Goal: Communication & Community: Ask a question

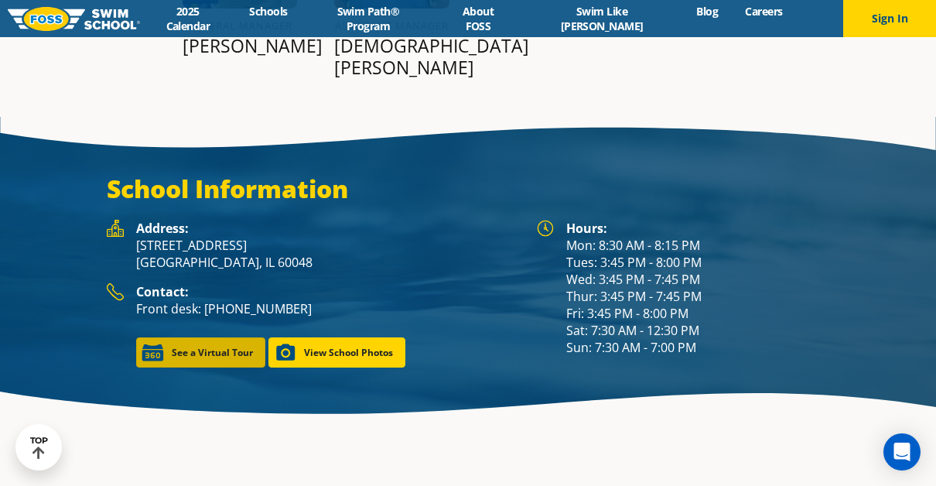
scroll to position [1978, 0]
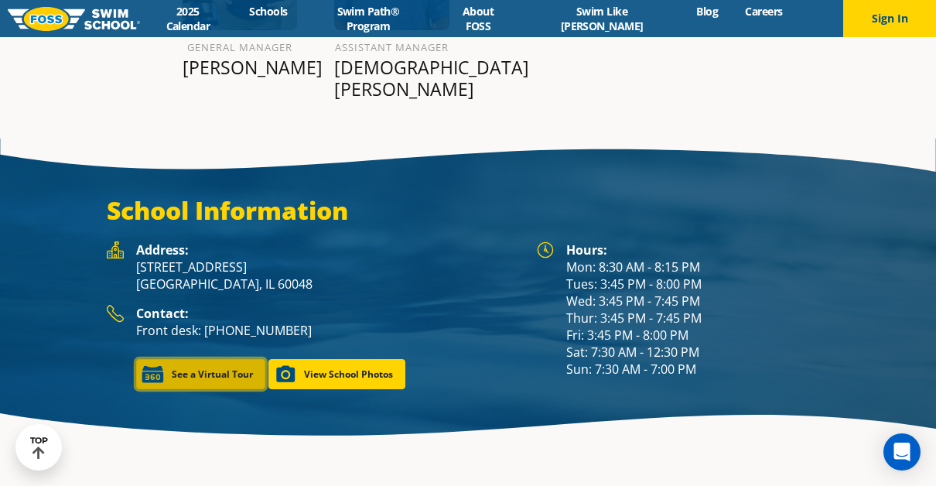
click at [202, 359] on link "See a Virtual Tour" at bounding box center [200, 374] width 129 height 30
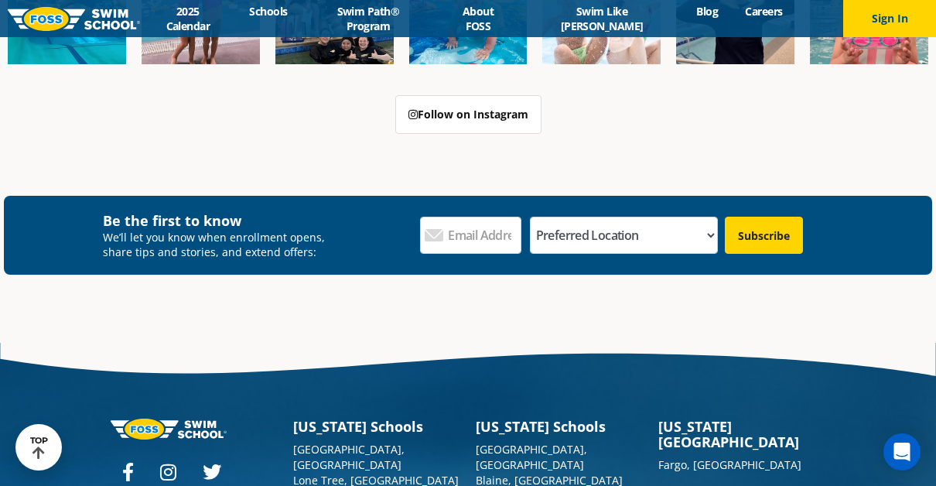
scroll to position [5277, 0]
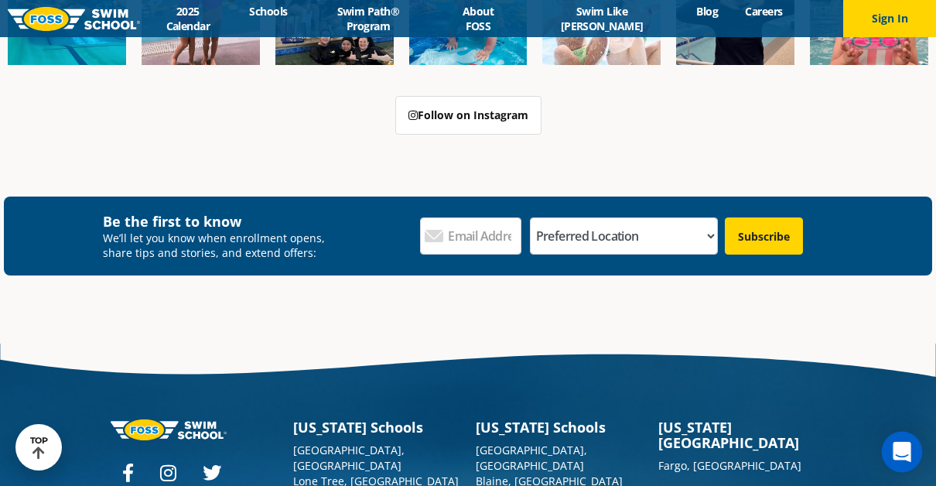
click at [889, 455] on div "Open Intercom Messenger" at bounding box center [902, 452] width 41 height 41
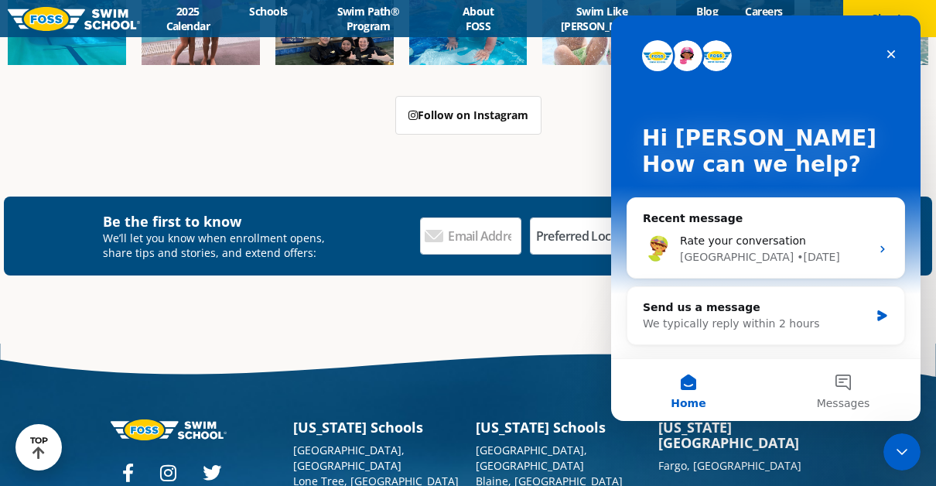
scroll to position [5299, 0]
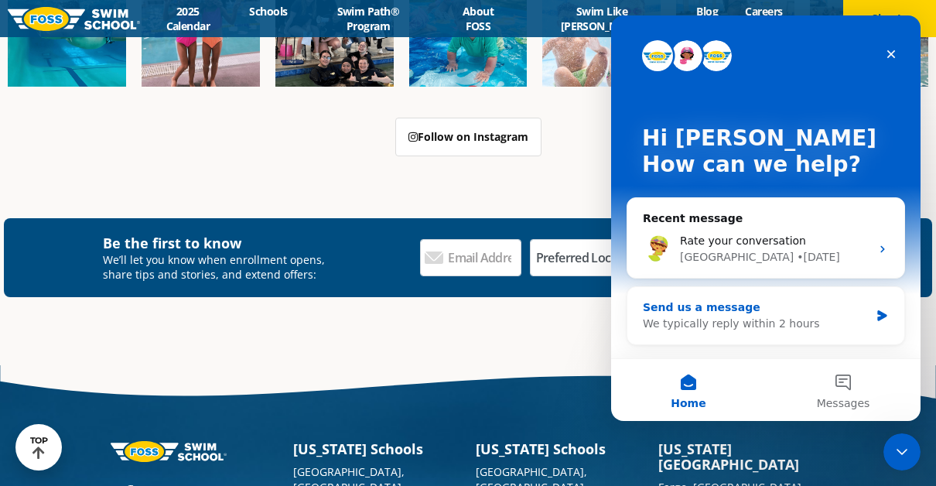
click at [774, 323] on div "We typically reply within 2 hours" at bounding box center [756, 324] width 227 height 16
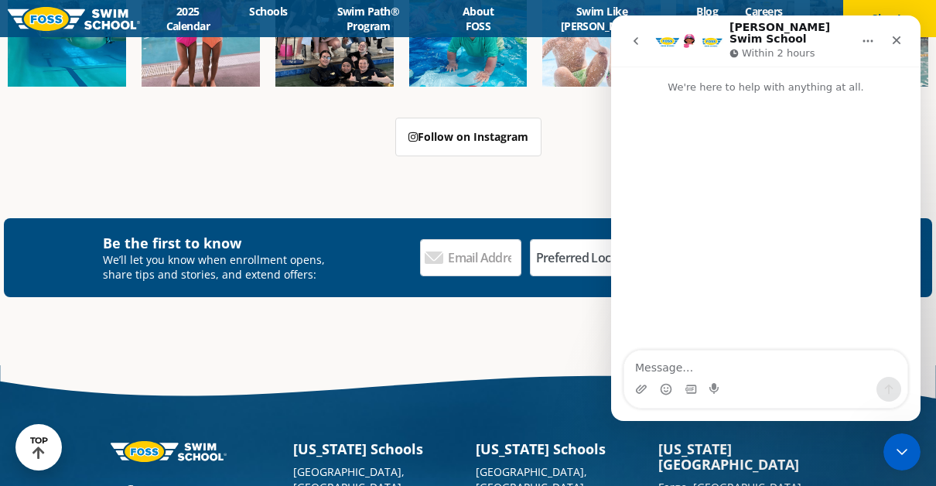
click at [700, 364] on textarea "Message…" at bounding box center [765, 363] width 283 height 26
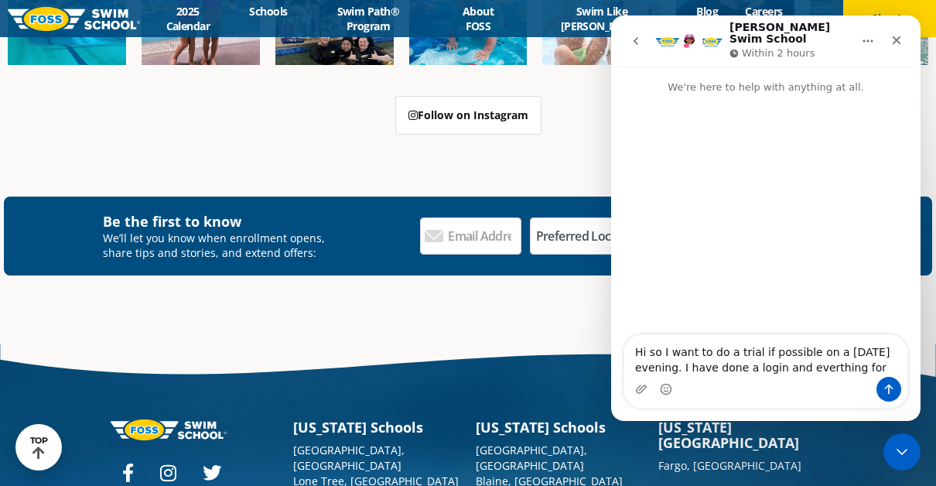
scroll to position [5256, 0]
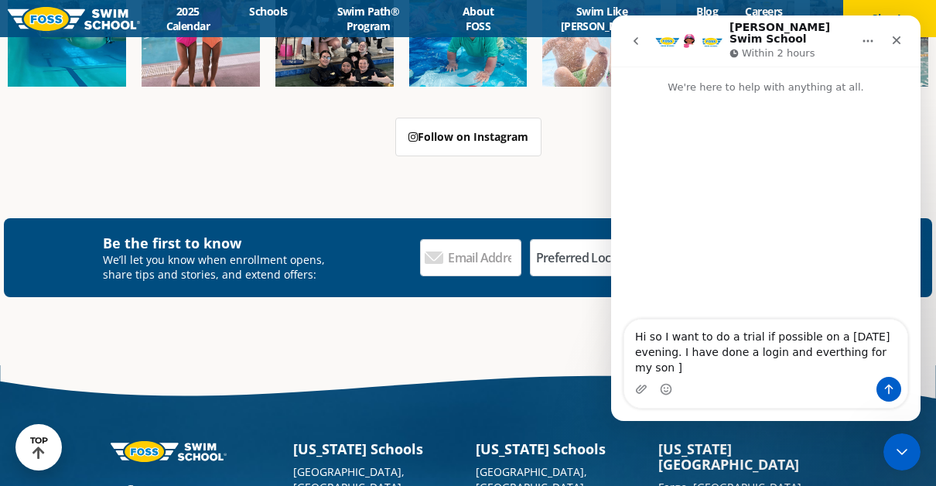
type textarea "Hi so I want to do a trial if possible on a [DATE] evening. I have done a login…"
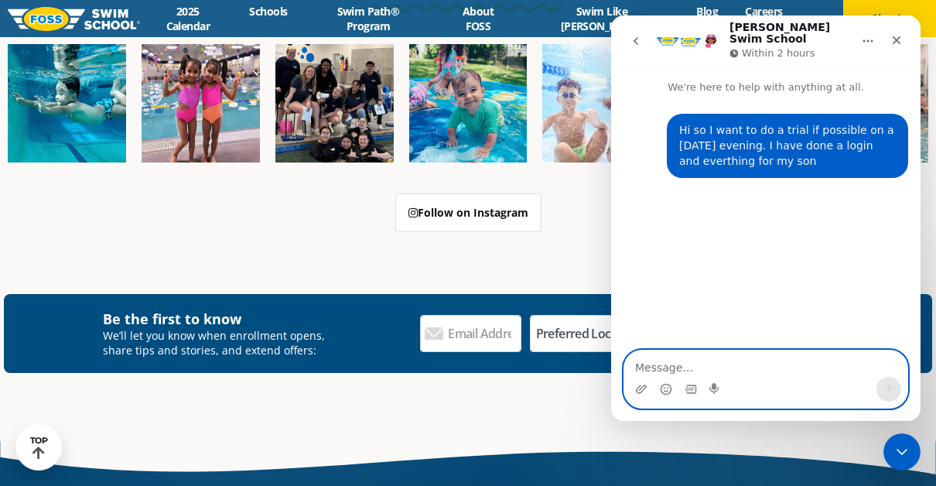
scroll to position [5158, 0]
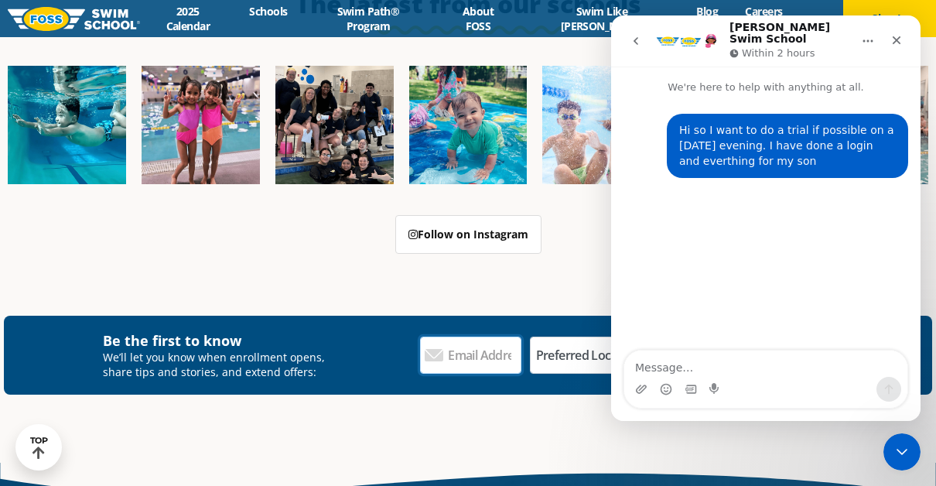
click at [494, 337] on input "Email Address *" at bounding box center [470, 355] width 101 height 37
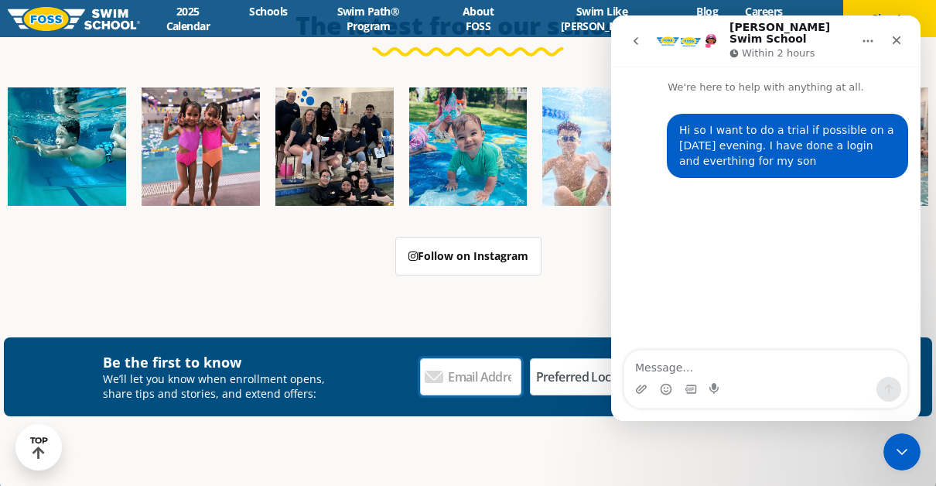
click at [475, 358] on input "Email Address *" at bounding box center [470, 376] width 101 height 37
type input "[EMAIL_ADDRESS][DOMAIN_NAME]"
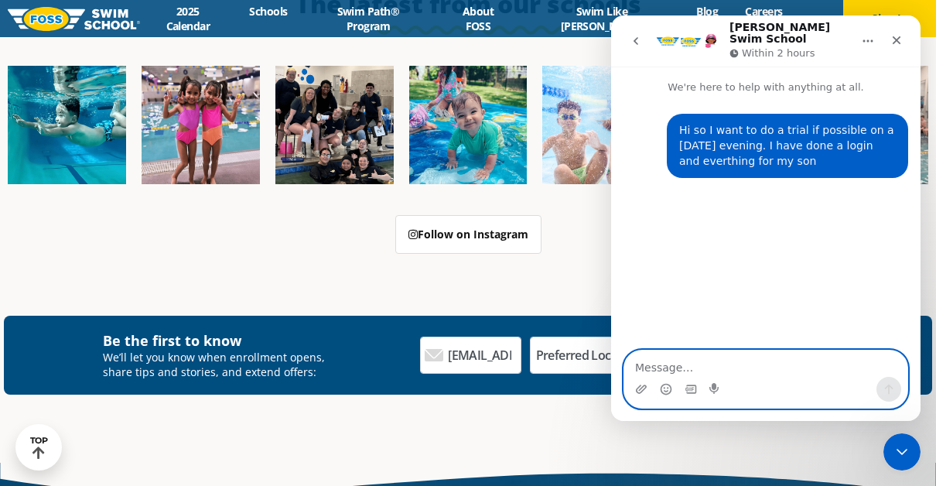
click at [692, 374] on textarea "Message…" at bounding box center [765, 363] width 283 height 26
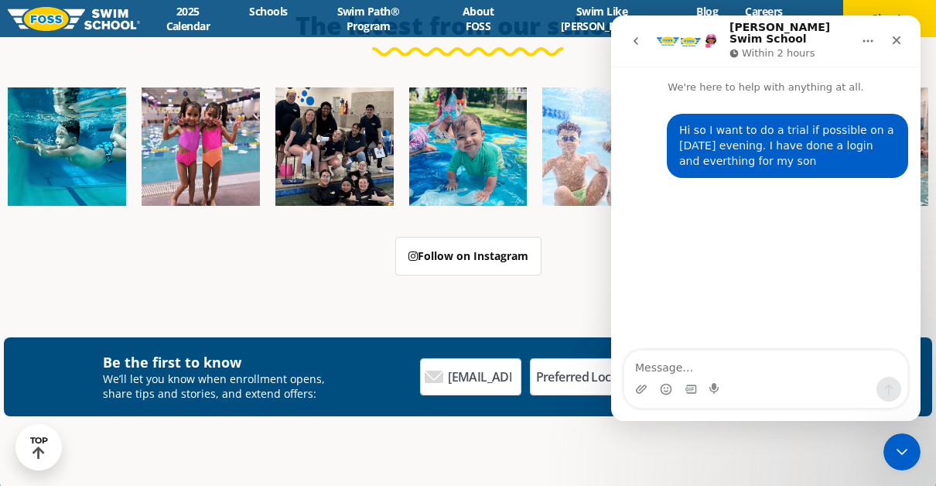
click at [873, 39] on icon "Home" at bounding box center [868, 41] width 12 height 12
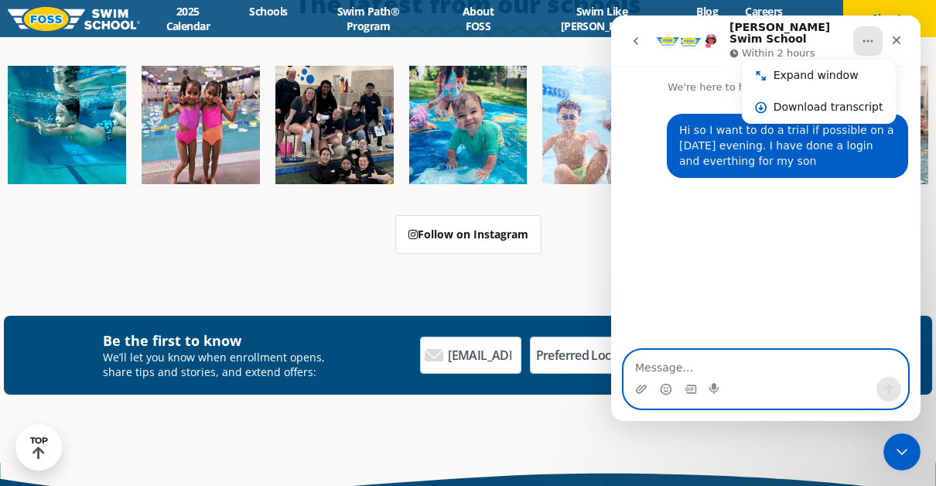
click at [702, 371] on textarea "Message…" at bounding box center [765, 363] width 283 height 26
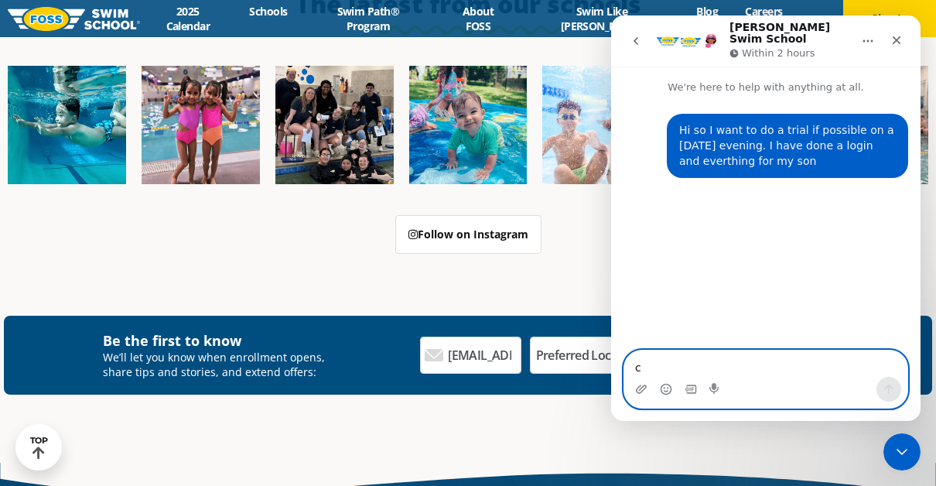
click at [702, 371] on textarea "c" at bounding box center [765, 363] width 283 height 26
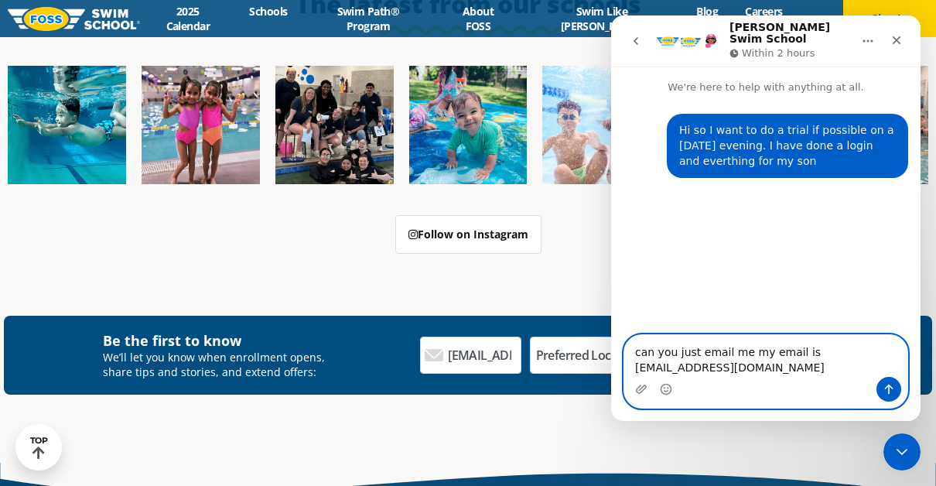
type textarea "can you just email me my email is [EMAIL_ADDRESS][DOMAIN_NAME]"
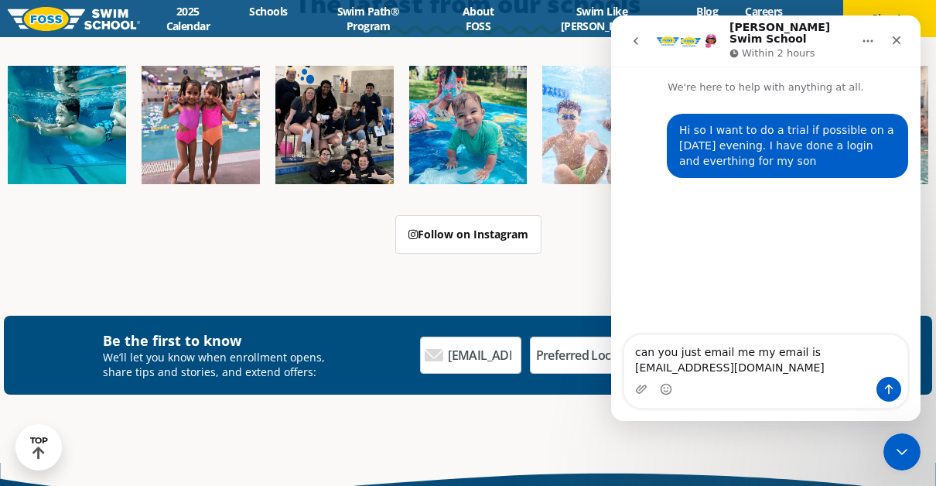
click at [888, 383] on icon "Send a message…" at bounding box center [889, 389] width 12 height 12
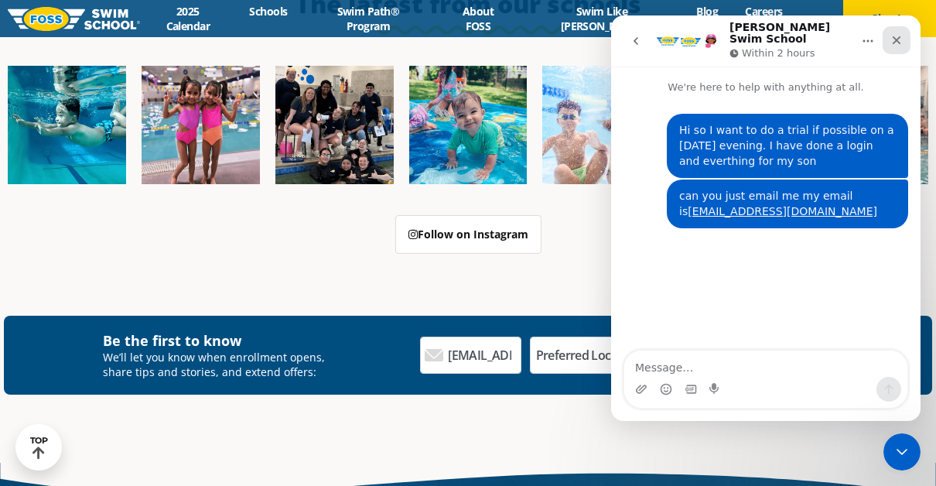
click at [901, 34] on icon "Close" at bounding box center [897, 40] width 12 height 12
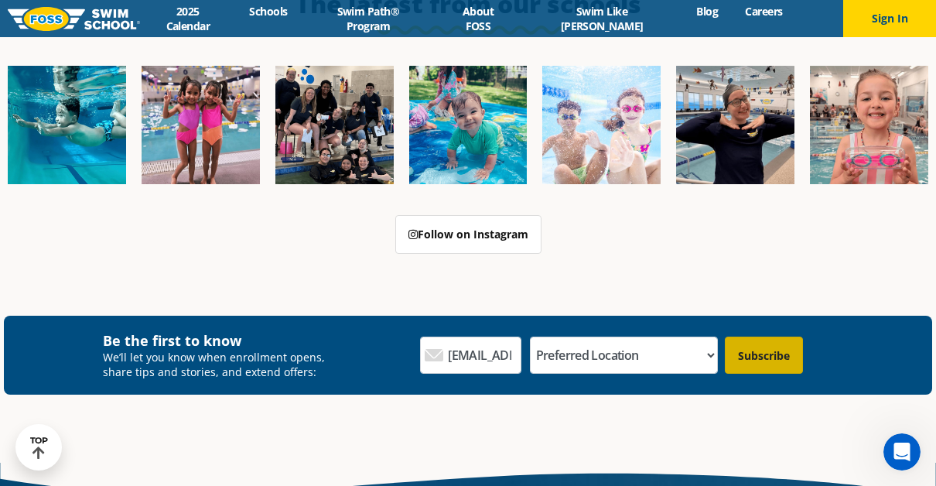
scroll to position [0, 0]
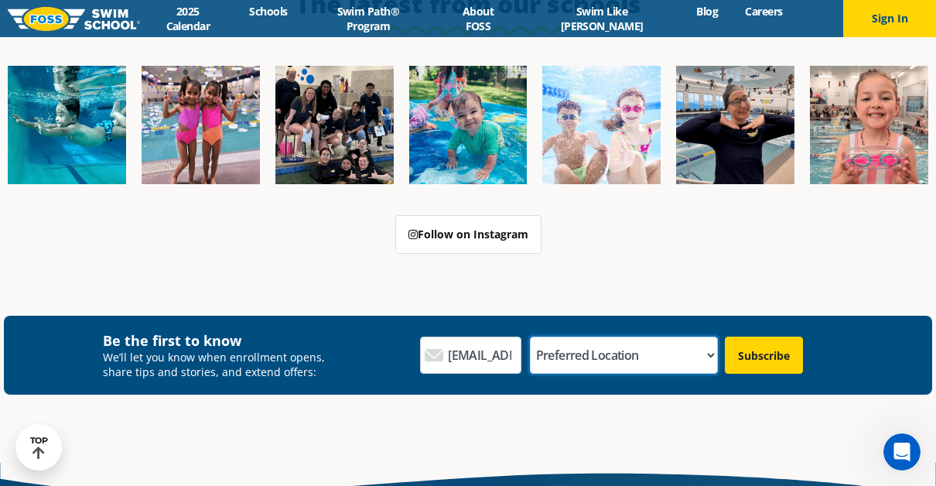
click at [666, 337] on select "Preferred Location [GEOGRAPHIC_DATA], [GEOGRAPHIC_DATA] [GEOGRAPHIC_DATA], [GEO…" at bounding box center [624, 355] width 189 height 37
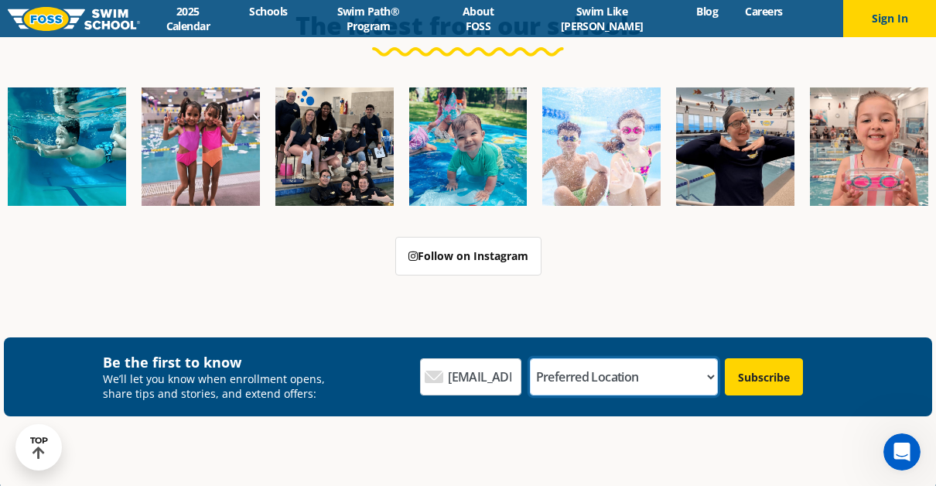
select select "[GEOGRAPHIC_DATA], [GEOGRAPHIC_DATA]"
click at [590, 358] on select "Preferred Location [GEOGRAPHIC_DATA], [GEOGRAPHIC_DATA] [GEOGRAPHIC_DATA], [GEO…" at bounding box center [624, 376] width 189 height 37
click at [768, 358] on input "Subscribe" at bounding box center [764, 376] width 78 height 37
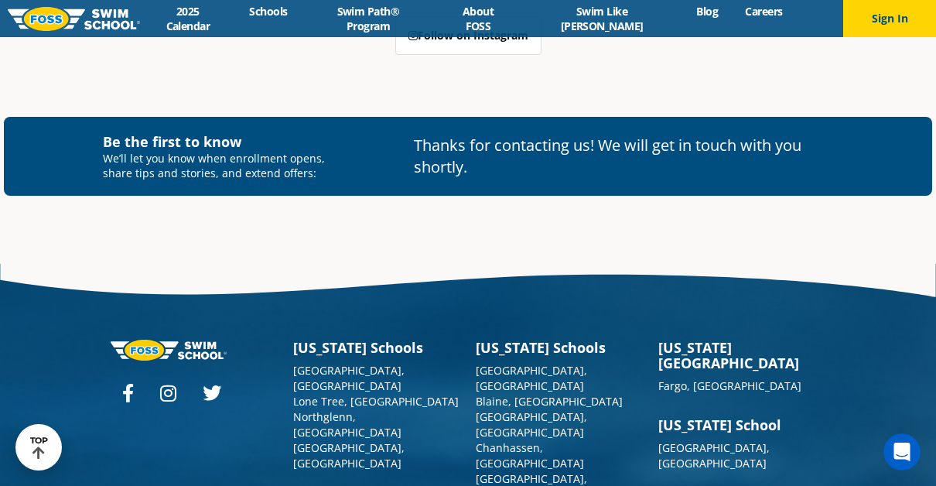
scroll to position [5379, 0]
